Goal: Information Seeking & Learning: Learn about a topic

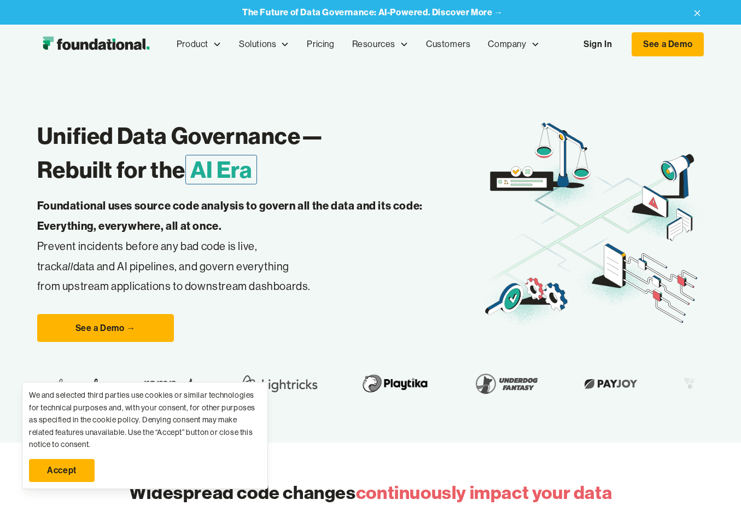
click at [63, 476] on link "Accept" at bounding box center [62, 470] width 66 height 23
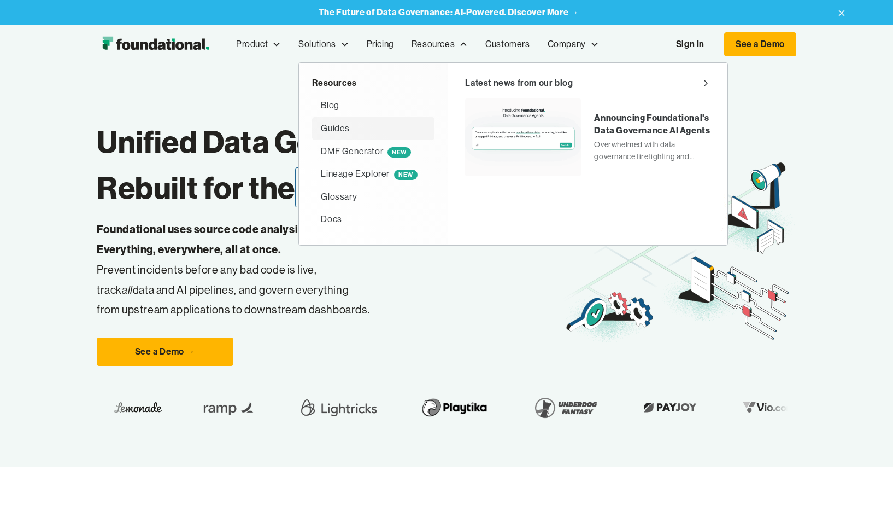
click at [333, 131] on div "Guides" at bounding box center [335, 128] width 29 height 14
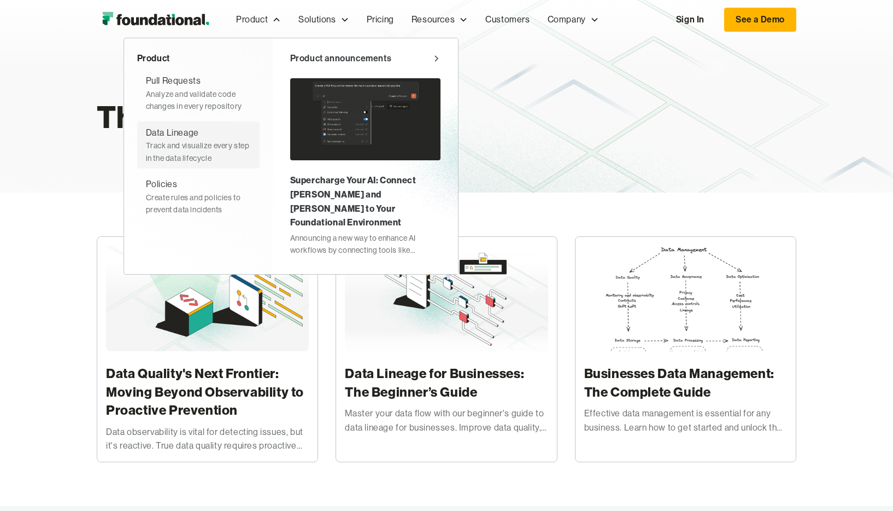
click at [197, 137] on div "Data Lineage" at bounding box center [172, 133] width 53 height 14
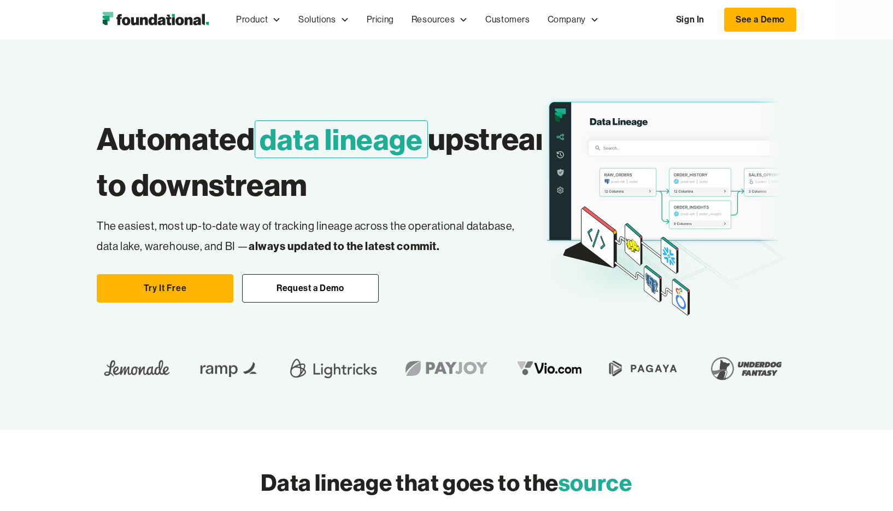
scroll to position [39, 0]
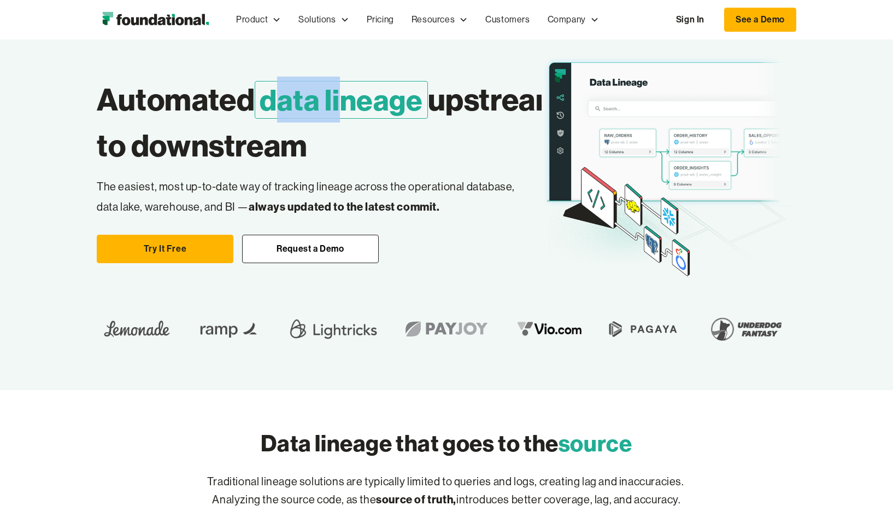
drag, startPoint x: 274, startPoint y: 106, endPoint x: 347, endPoint y: 109, distance: 72.8
click at [347, 109] on span "data lineage" at bounding box center [341, 100] width 173 height 38
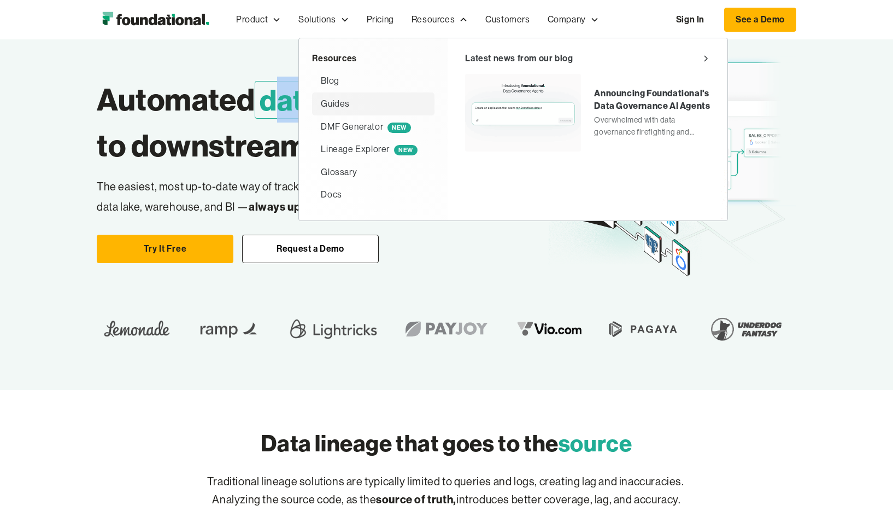
click at [333, 103] on div "Guides" at bounding box center [335, 104] width 29 height 14
